Goal: Information Seeking & Learning: Learn about a topic

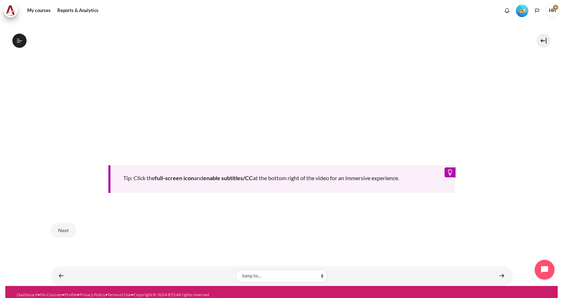
scroll to position [323, 0]
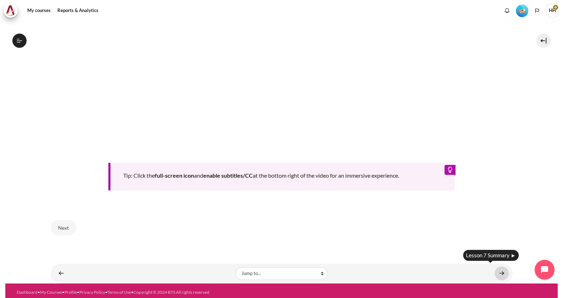
click at [500, 270] on link "Content" at bounding box center [501, 273] width 14 height 14
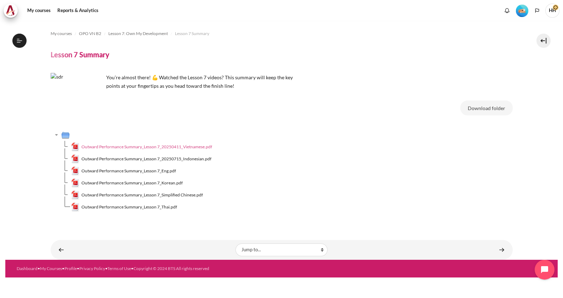
scroll to position [421, 0]
click at [191, 144] on span "Outward Performance Summary_Lesson 7_20250411_Vietnamese.pdf" at bounding box center [146, 147] width 131 height 6
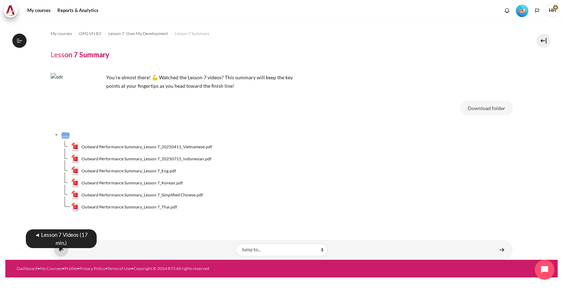
click at [56, 251] on link "Content" at bounding box center [61, 250] width 14 height 14
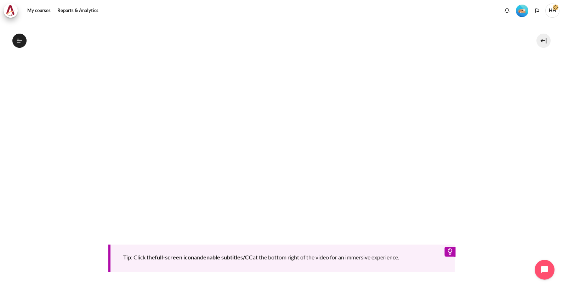
scroll to position [323, 0]
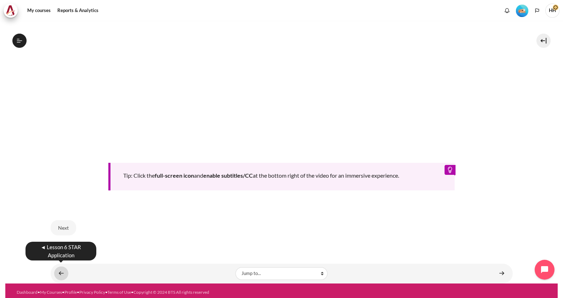
click at [58, 268] on link "Content" at bounding box center [61, 273] width 14 height 14
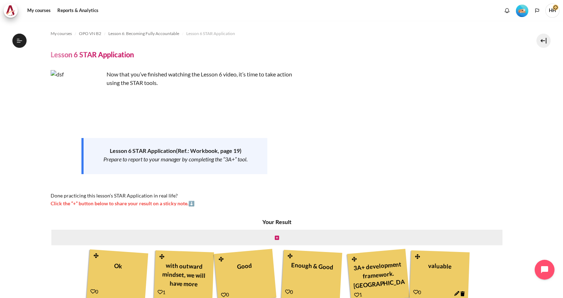
scroll to position [59, 0]
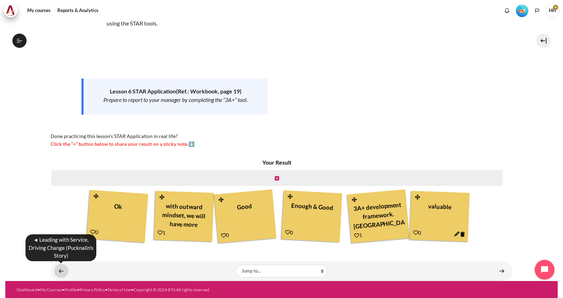
click at [61, 265] on link "Content" at bounding box center [61, 271] width 14 height 14
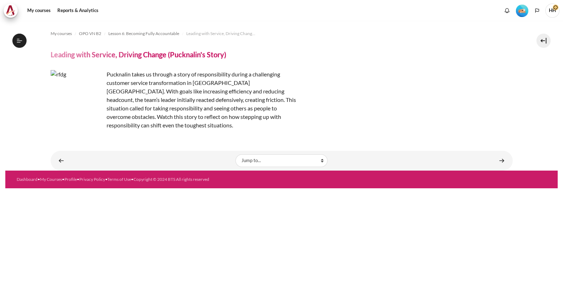
scroll to position [376, 0]
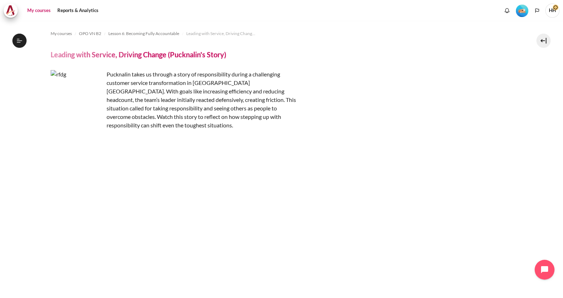
click at [38, 11] on link "My courses" at bounding box center [39, 11] width 28 height 14
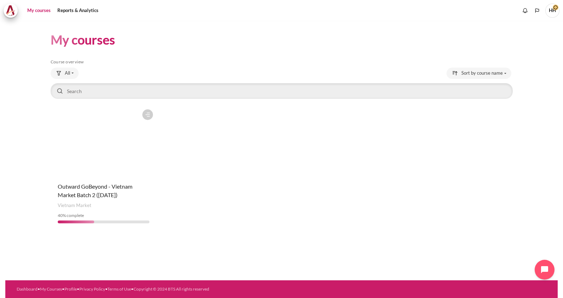
click at [98, 139] on figure "Content" at bounding box center [104, 141] width 106 height 71
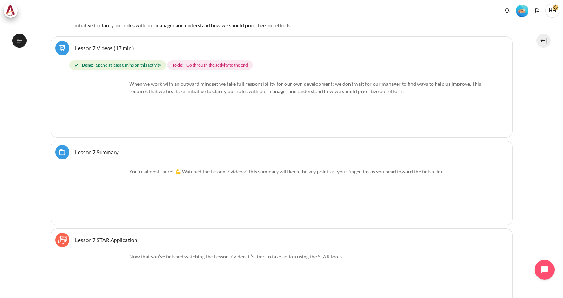
scroll to position [5531, 0]
click at [88, 45] on link "Lesson 7 Videos (17 min.)" at bounding box center [104, 48] width 59 height 7
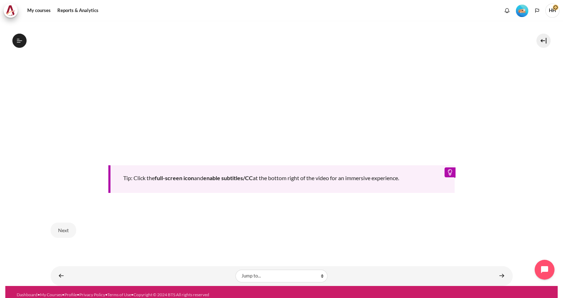
scroll to position [323, 0]
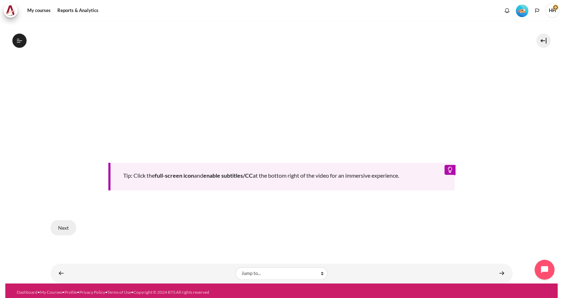
click at [60, 223] on button "Next" at bounding box center [63, 227] width 25 height 15
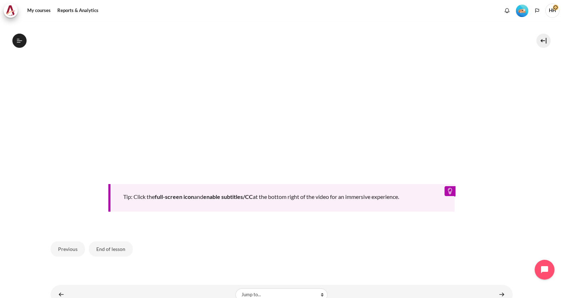
scroll to position [323, 0]
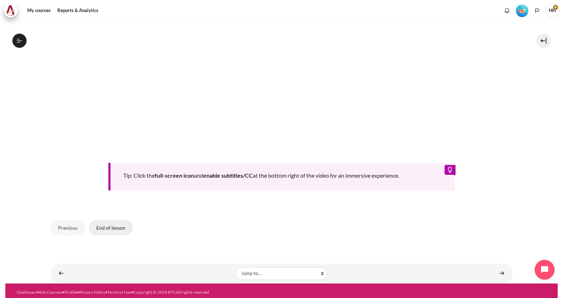
click at [105, 225] on button "End of lesson" at bounding box center [111, 227] width 44 height 15
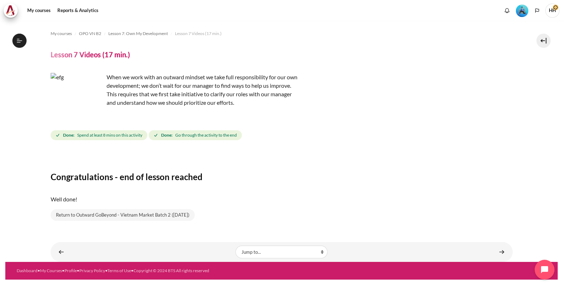
scroll to position [412, 0]
click at [529, 118] on section "My courses OPO VN B2 Lesson 7: Own My Development Lesson 7 Videos (17 min.) Les…" at bounding box center [281, 141] width 552 height 241
click at [113, 217] on link "Return to Outward GoBeyond - Vietnam Market Batch 2 ([DATE])" at bounding box center [123, 215] width 144 height 12
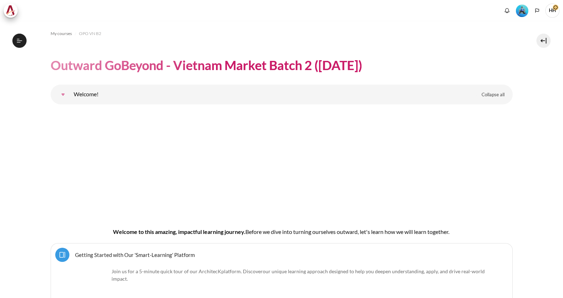
click at [113, 217] on h4 "Content" at bounding box center [281, 167] width 417 height 115
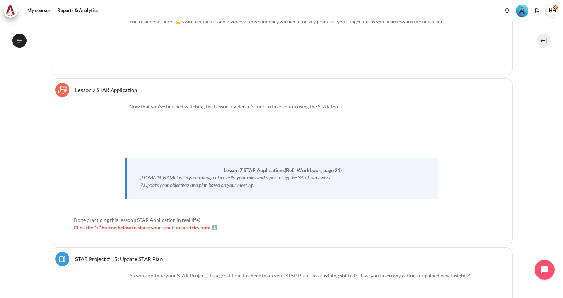
scroll to position [5688, 0]
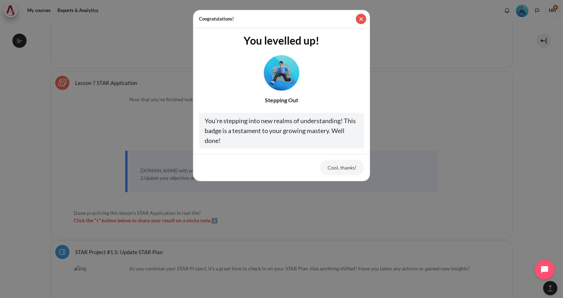
click at [358, 22] on button "Close" at bounding box center [361, 19] width 10 height 10
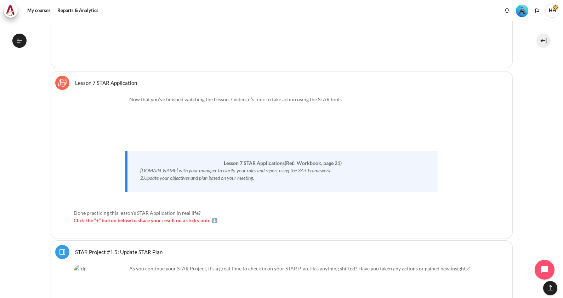
click at [106, 79] on link "Lesson 7 STAR Application Sticky Notes" at bounding box center [106, 82] width 62 height 7
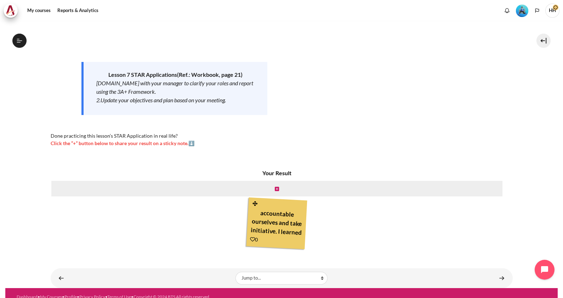
scroll to position [83, 0]
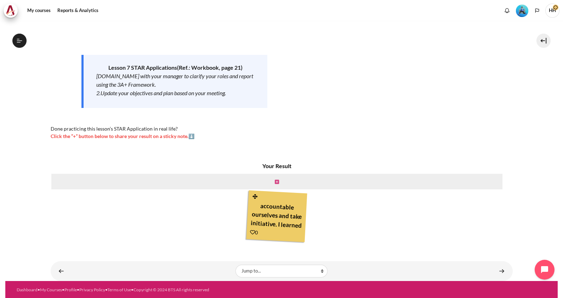
click at [275, 183] on icon "Content" at bounding box center [277, 181] width 4 height 5
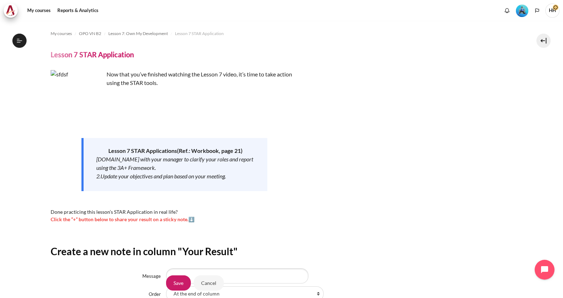
scroll to position [80, 0]
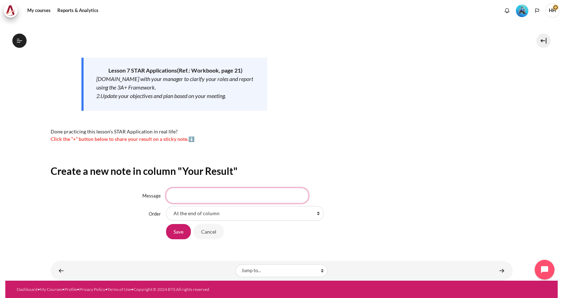
click at [190, 195] on input "Message" at bounding box center [237, 195] width 142 height 15
type input "Accountable"
click at [175, 231] on input "Save" at bounding box center [178, 231] width 25 height 15
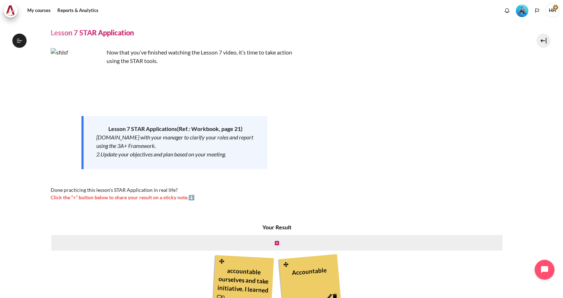
scroll to position [87, 0]
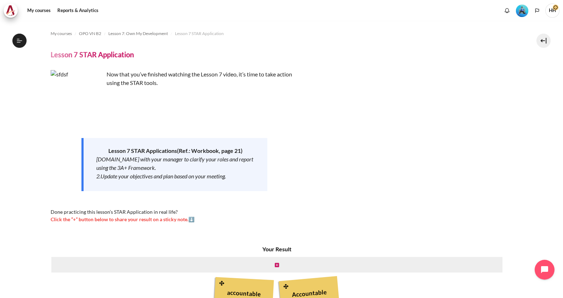
scroll to position [431, 0]
click at [35, 9] on link "My courses" at bounding box center [39, 11] width 28 height 14
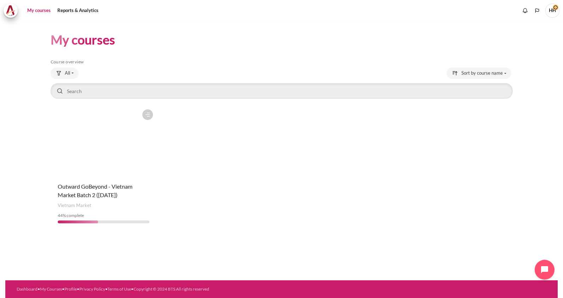
click at [85, 150] on figure "Content" at bounding box center [104, 141] width 106 height 71
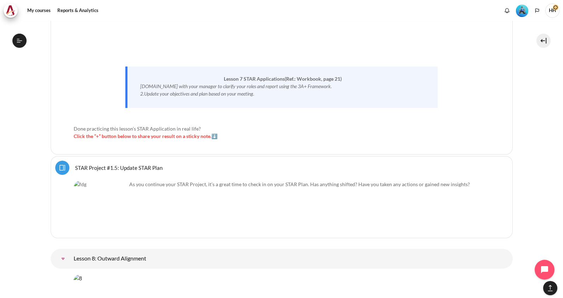
scroll to position [5867, 0]
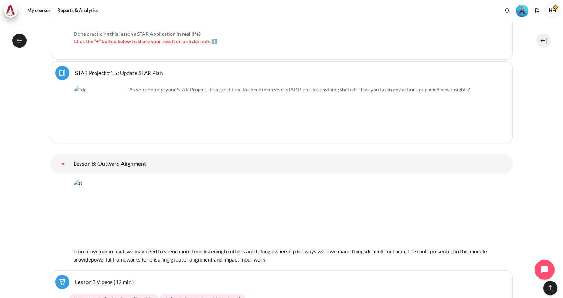
click at [93, 69] on link "STAR Project #1.5: Update STAR Plan Page" at bounding box center [118, 72] width 87 height 7
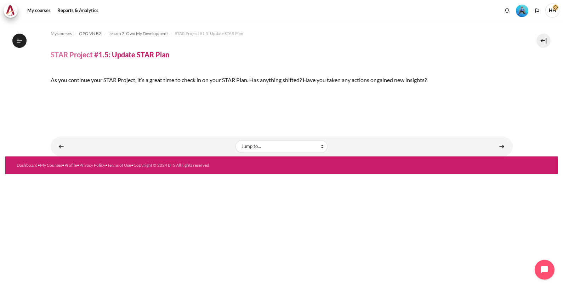
scroll to position [125, 0]
click at [550, 156] on section "My courses OPO VN B2 Lesson 7: Own My Development STAR Project #1.5: Update STA…" at bounding box center [281, 89] width 552 height 136
click at [51, 92] on img "Content" at bounding box center [51, 92] width 0 height 0
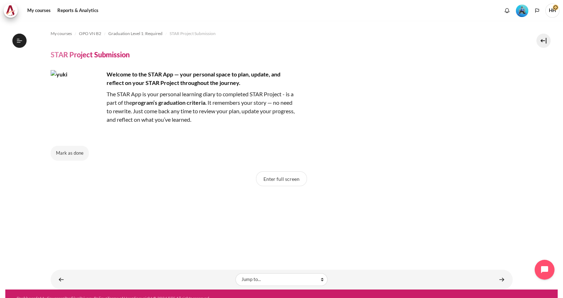
scroll to position [649, 0]
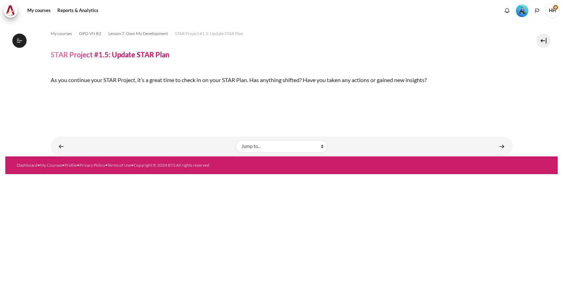
scroll to position [19, 0]
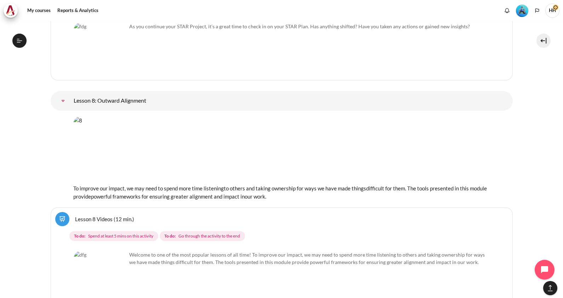
click at [70, 94] on link "Lesson 8: Outward Alignment" at bounding box center [63, 101] width 14 height 14
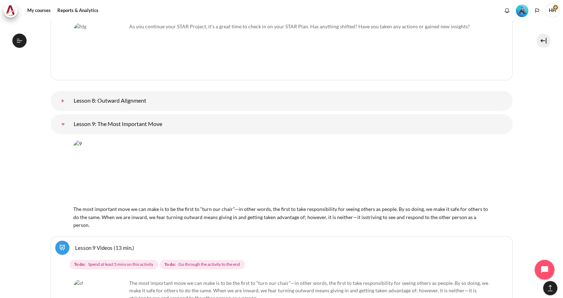
click at [70, 94] on link "Lesson 8: Outward Alignment" at bounding box center [63, 101] width 14 height 14
